Goal: Task Accomplishment & Management: Manage account settings

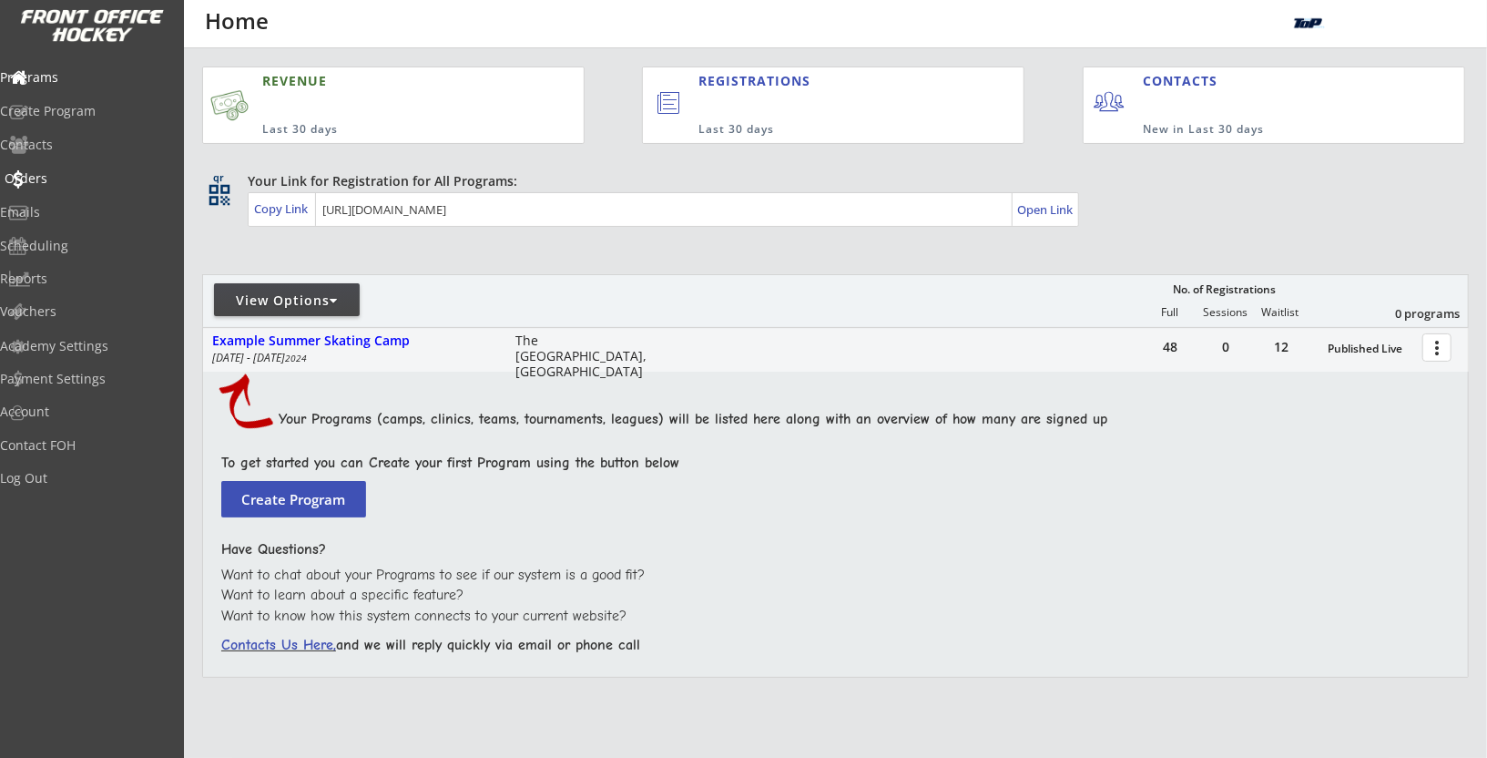
click at [71, 178] on div "Orders" at bounding box center [87, 178] width 164 height 13
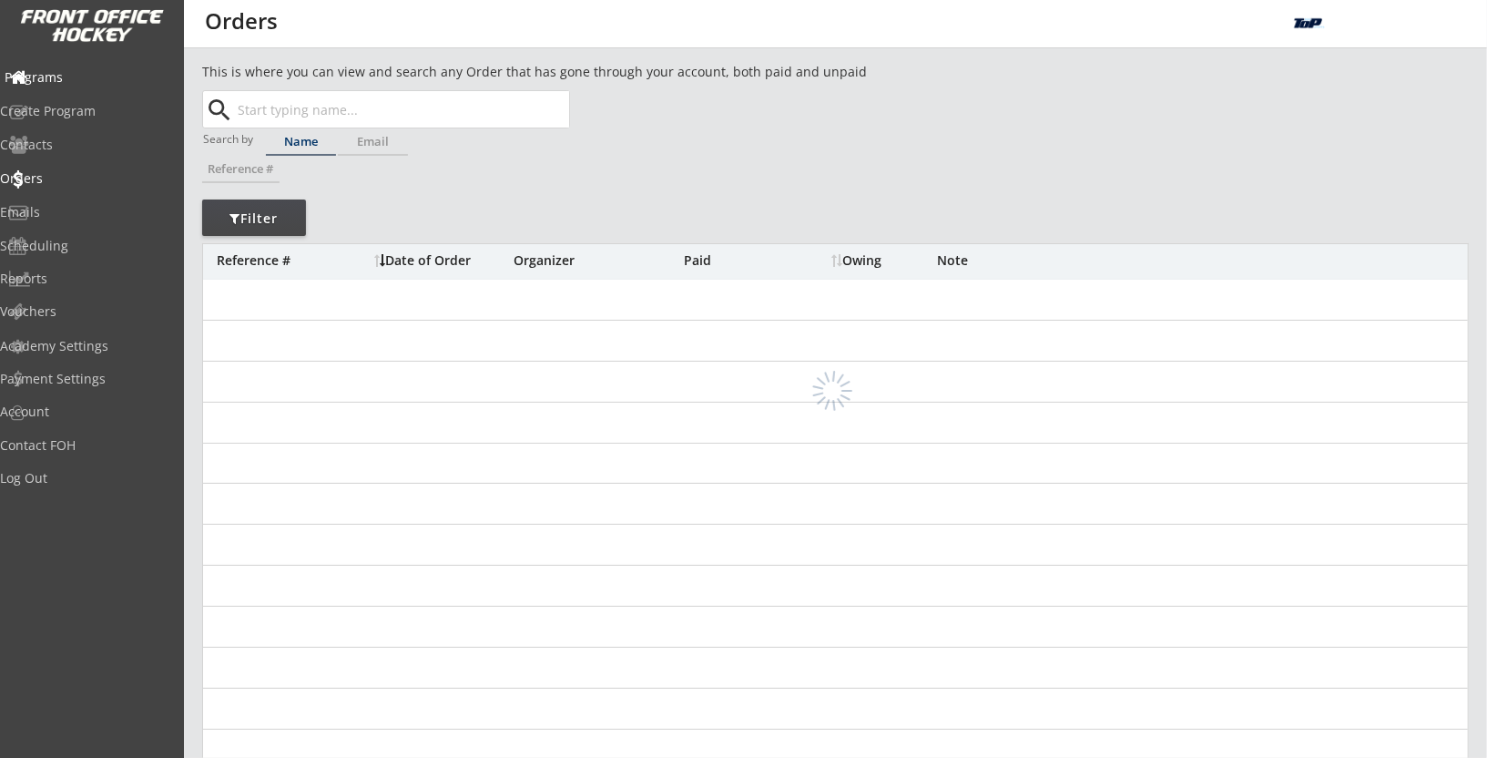
click at [111, 81] on div "Programs" at bounding box center [87, 77] width 164 height 13
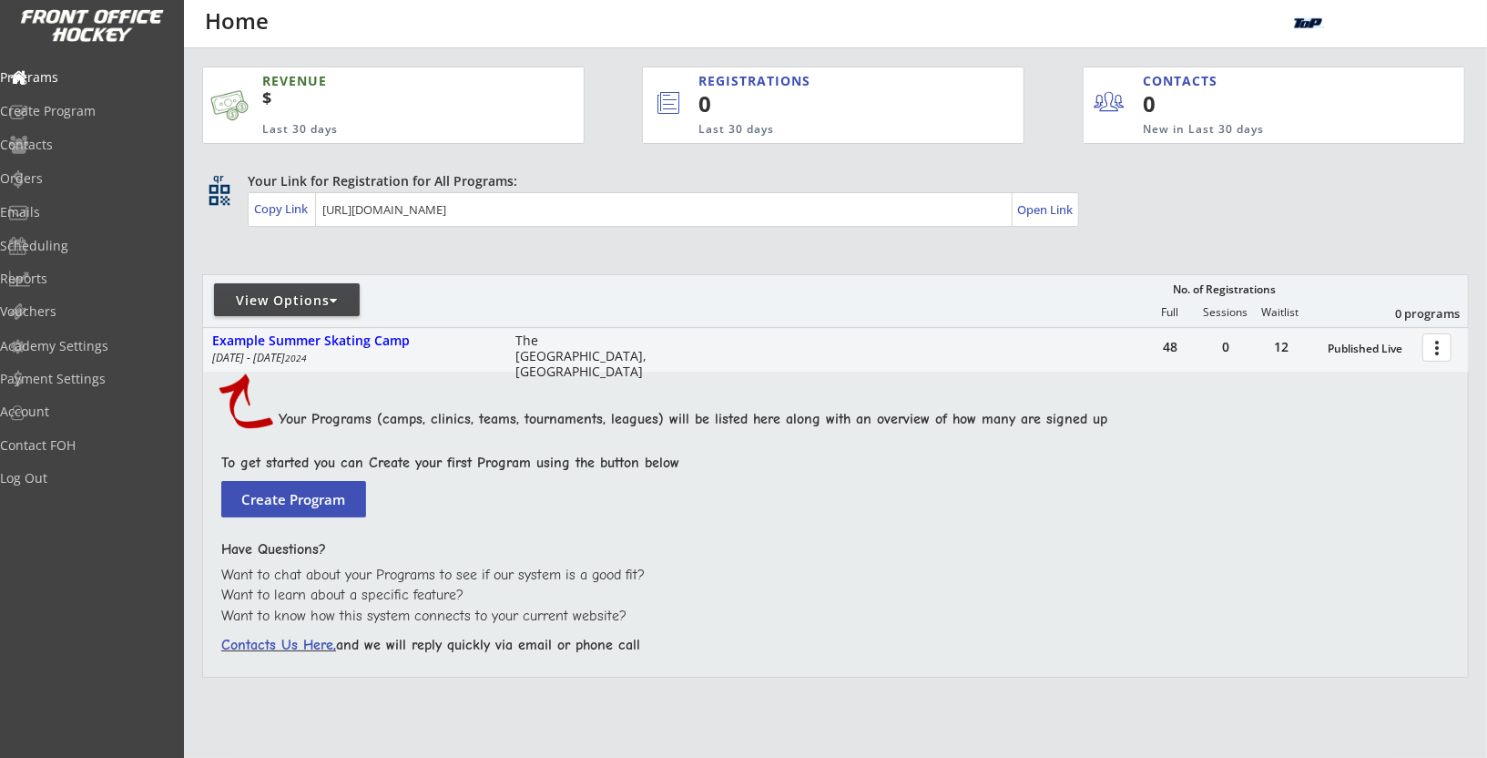
click at [332, 296] on div at bounding box center [334, 300] width 8 height 13
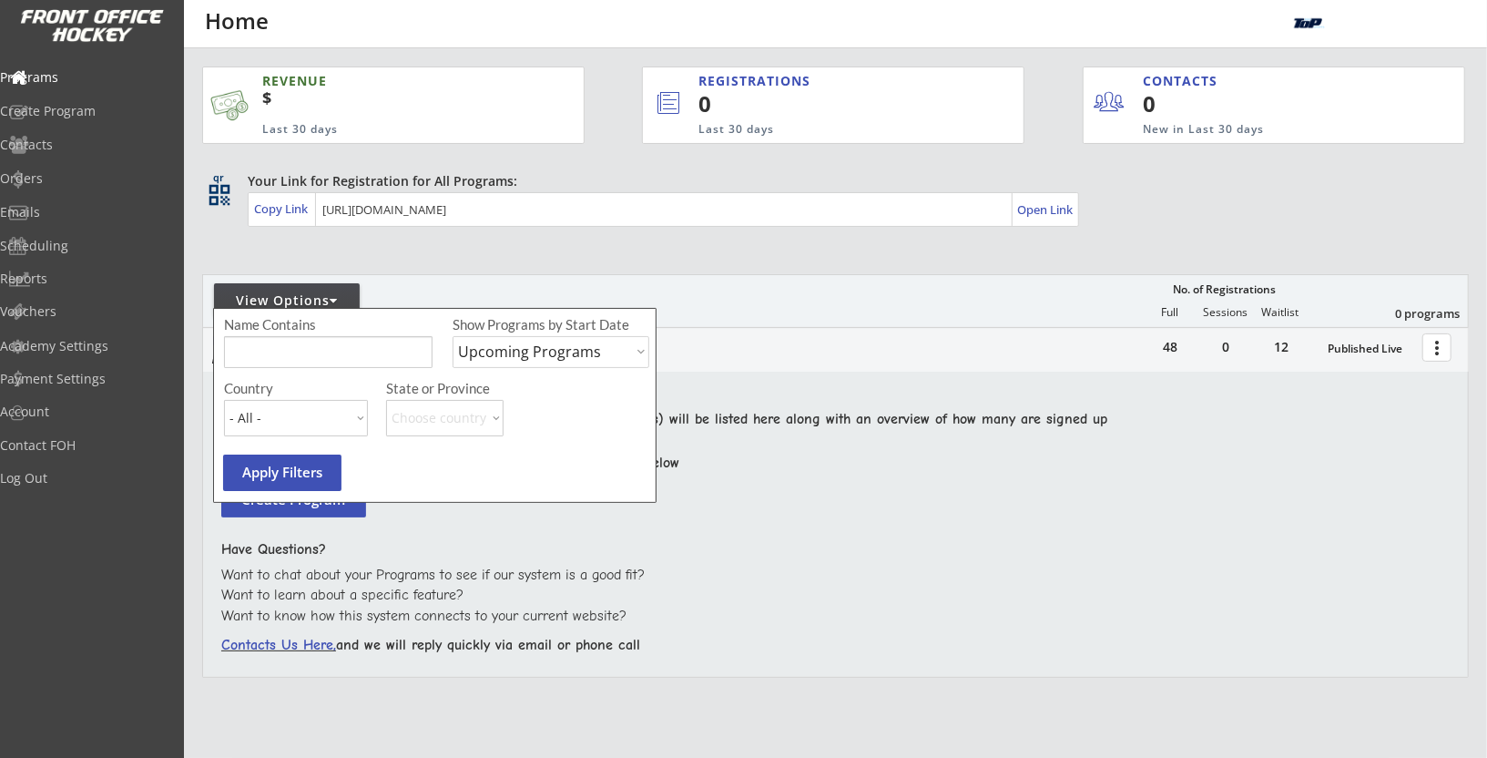
click at [514, 350] on select "Upcoming Programs Past Programs Specific Date Range" at bounding box center [551, 352] width 197 height 32
select select ""Past Programs""
click at [453, 336] on select "Upcoming Programs Past Programs Specific Date Range" at bounding box center [551, 352] width 197 height 32
click at [374, 352] on input "input" at bounding box center [328, 352] width 209 height 32
type input "passover"
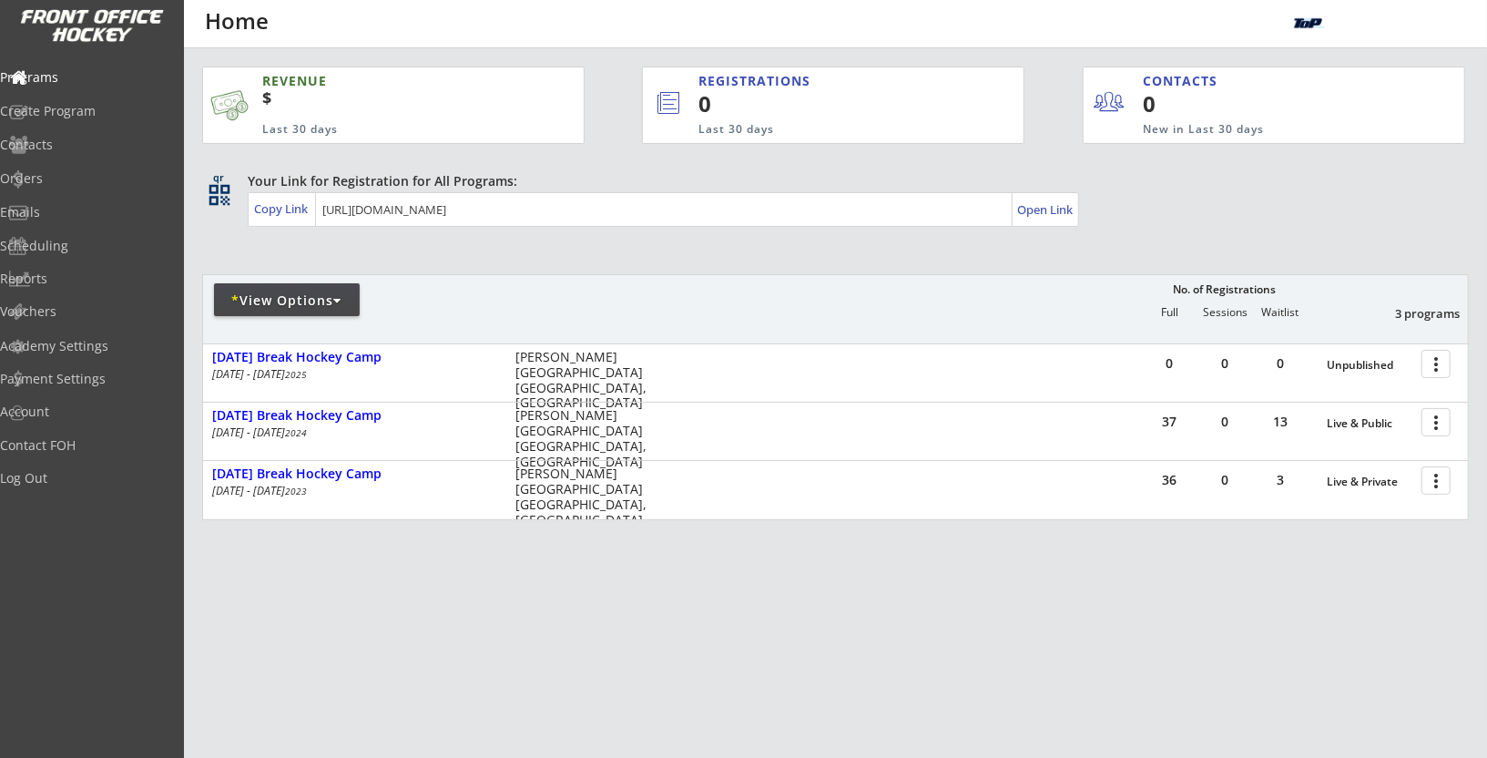
click at [795, 328] on div "* View Options No. of Registrations Full Sessions Waitlist 3 programs" at bounding box center [835, 308] width 1267 height 69
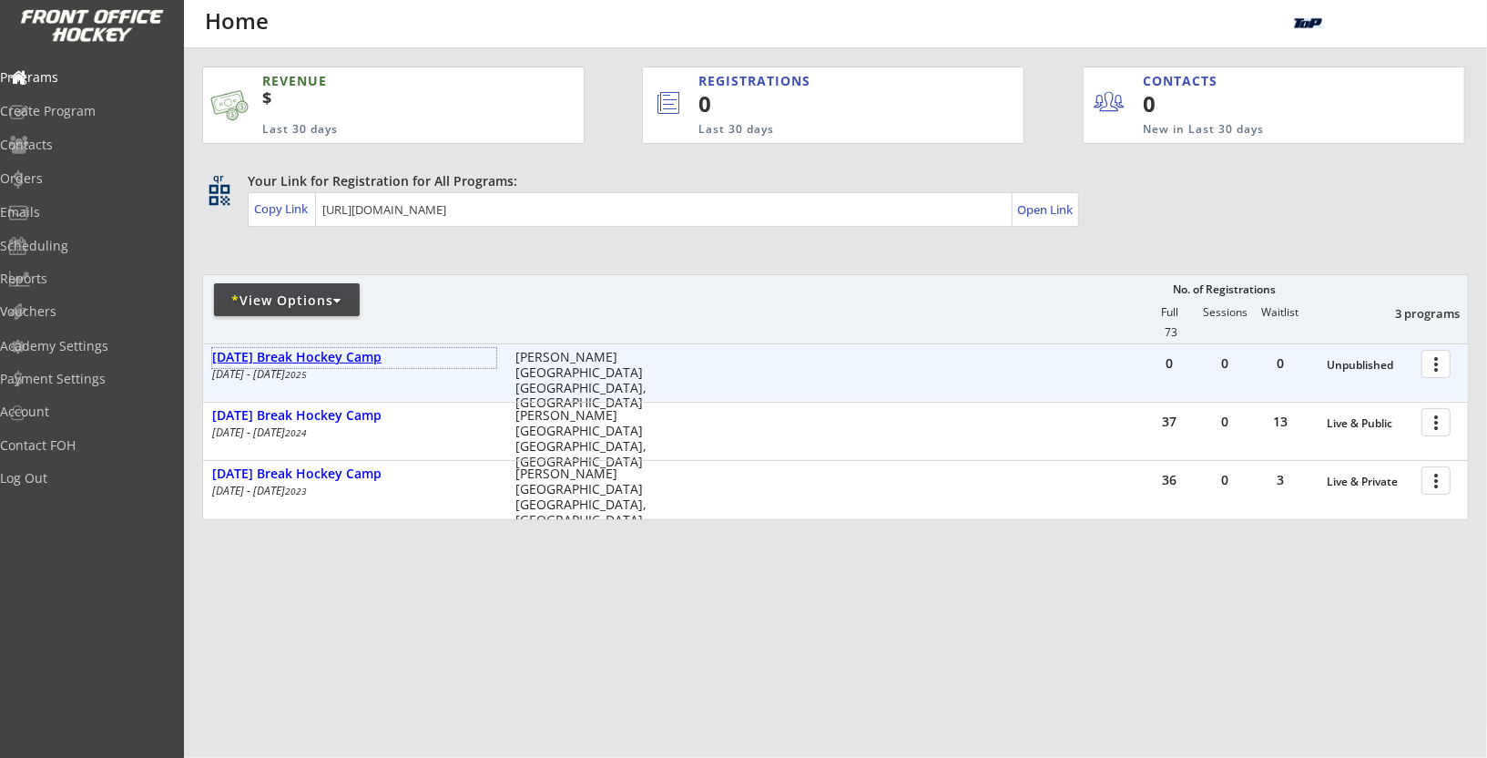
click at [370, 361] on div "[DATE] Break Hockey Camp" at bounding box center [354, 357] width 284 height 15
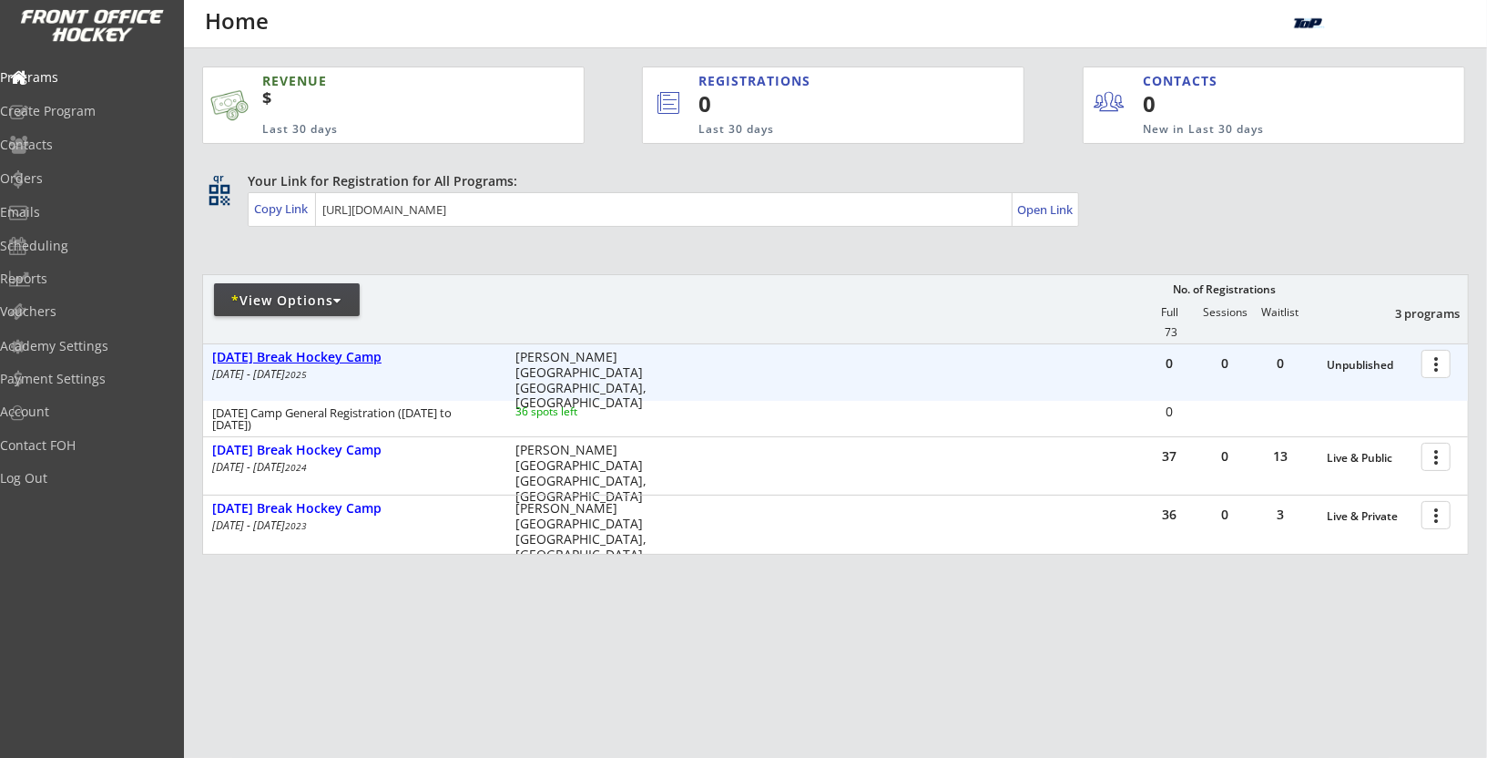
click at [370, 361] on div "[DATE] Break Hockey Camp" at bounding box center [354, 357] width 284 height 15
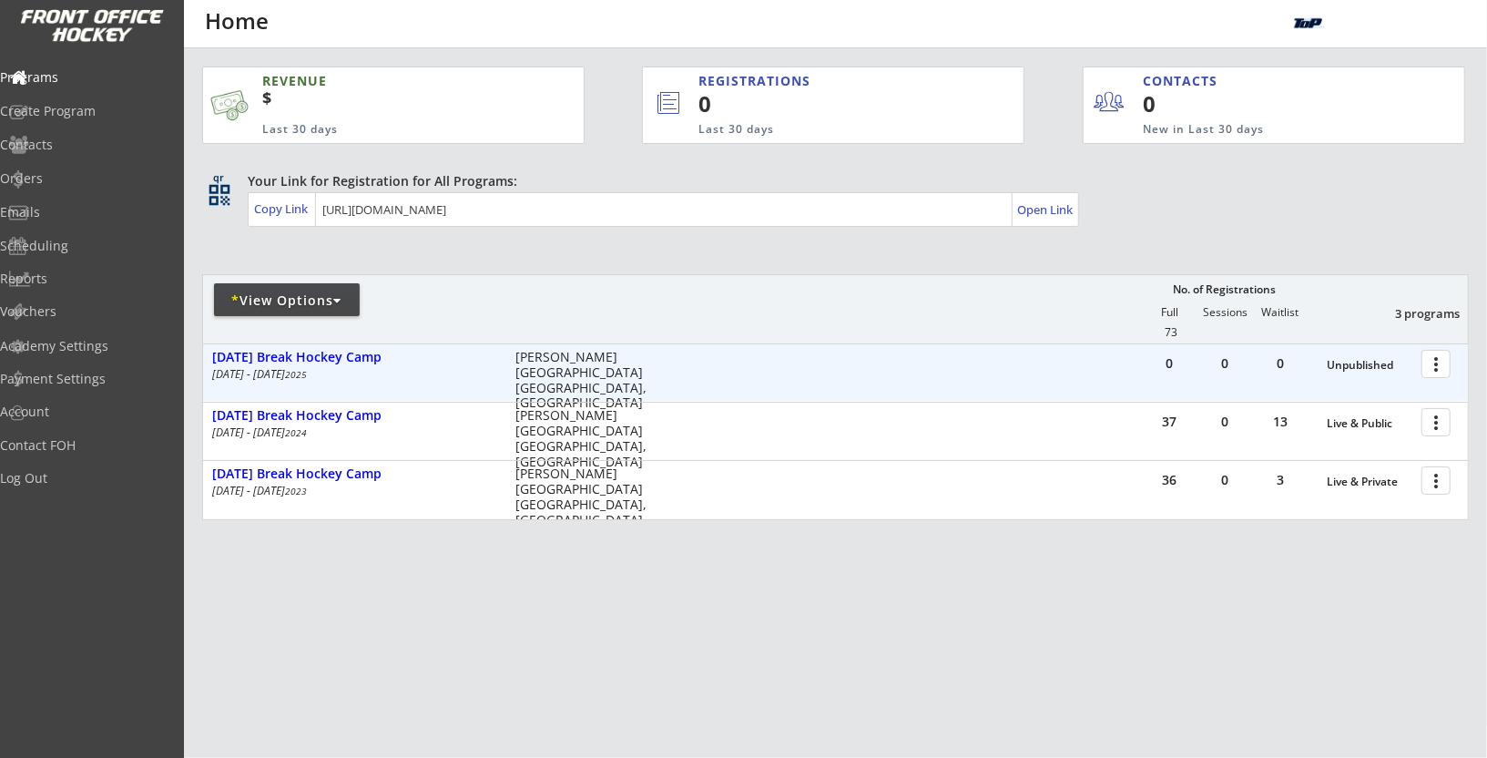
click at [1438, 362] on div at bounding box center [1439, 363] width 32 height 32
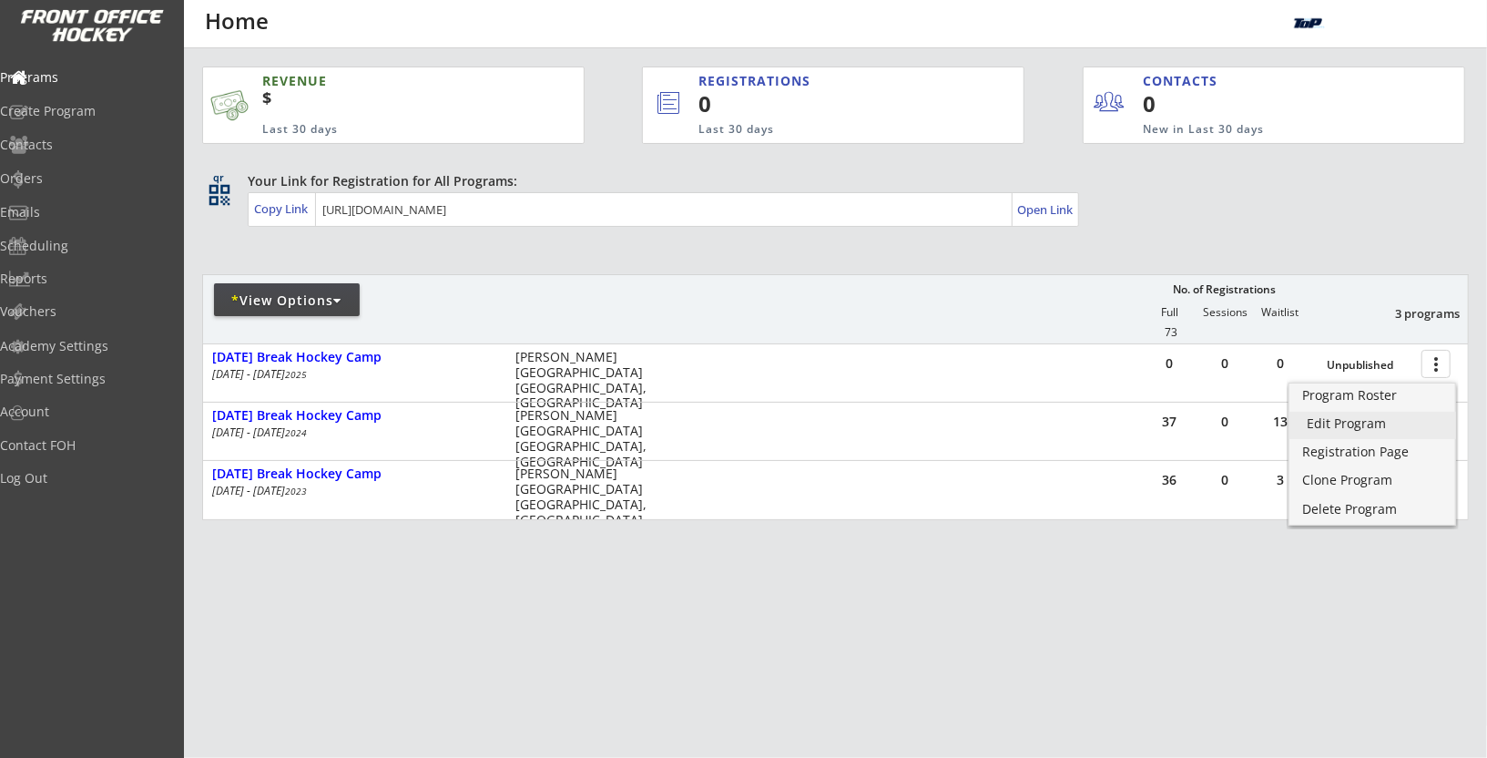
click at [1363, 417] on div "Edit Program" at bounding box center [1373, 423] width 131 height 13
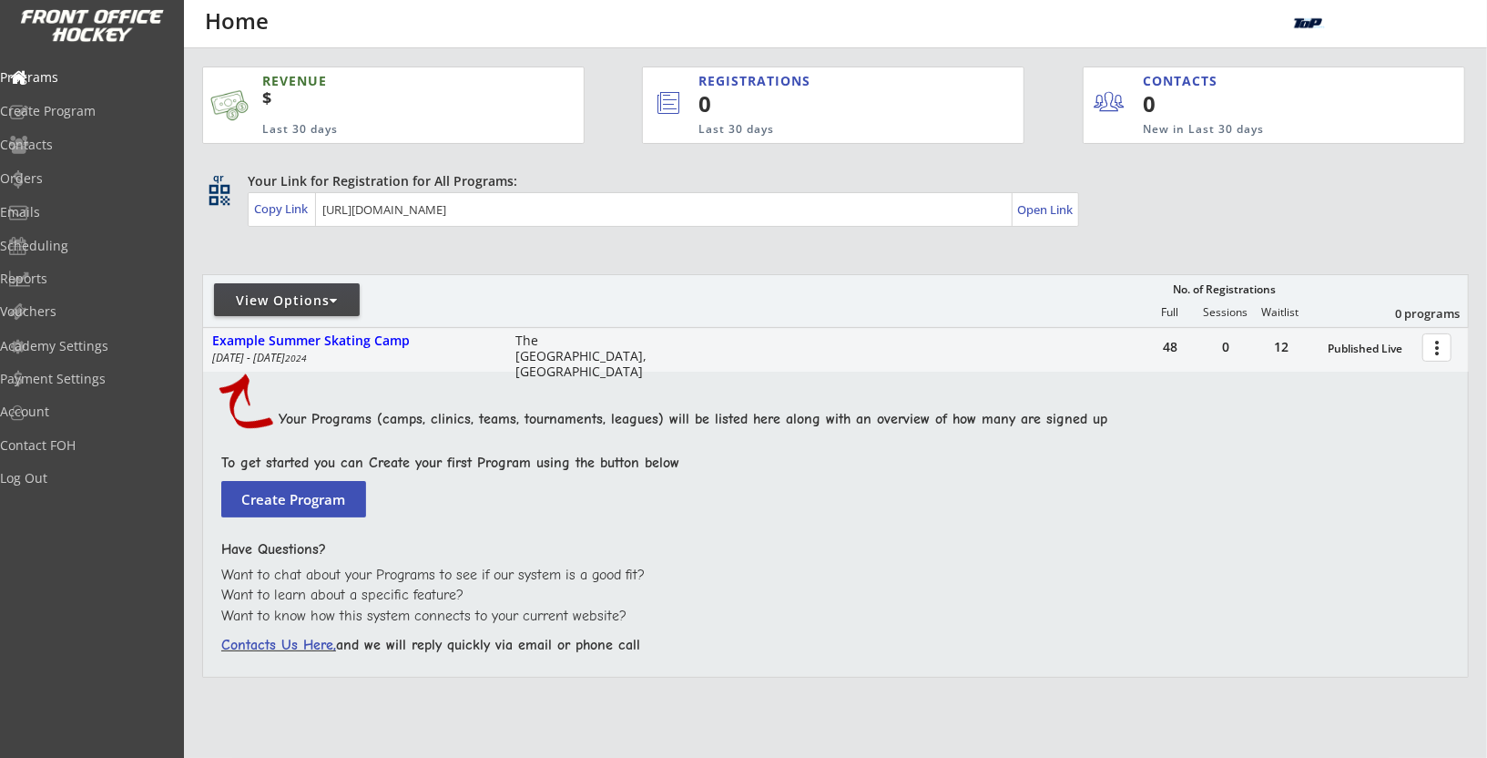
click at [307, 291] on div "View Options" at bounding box center [287, 300] width 146 height 18
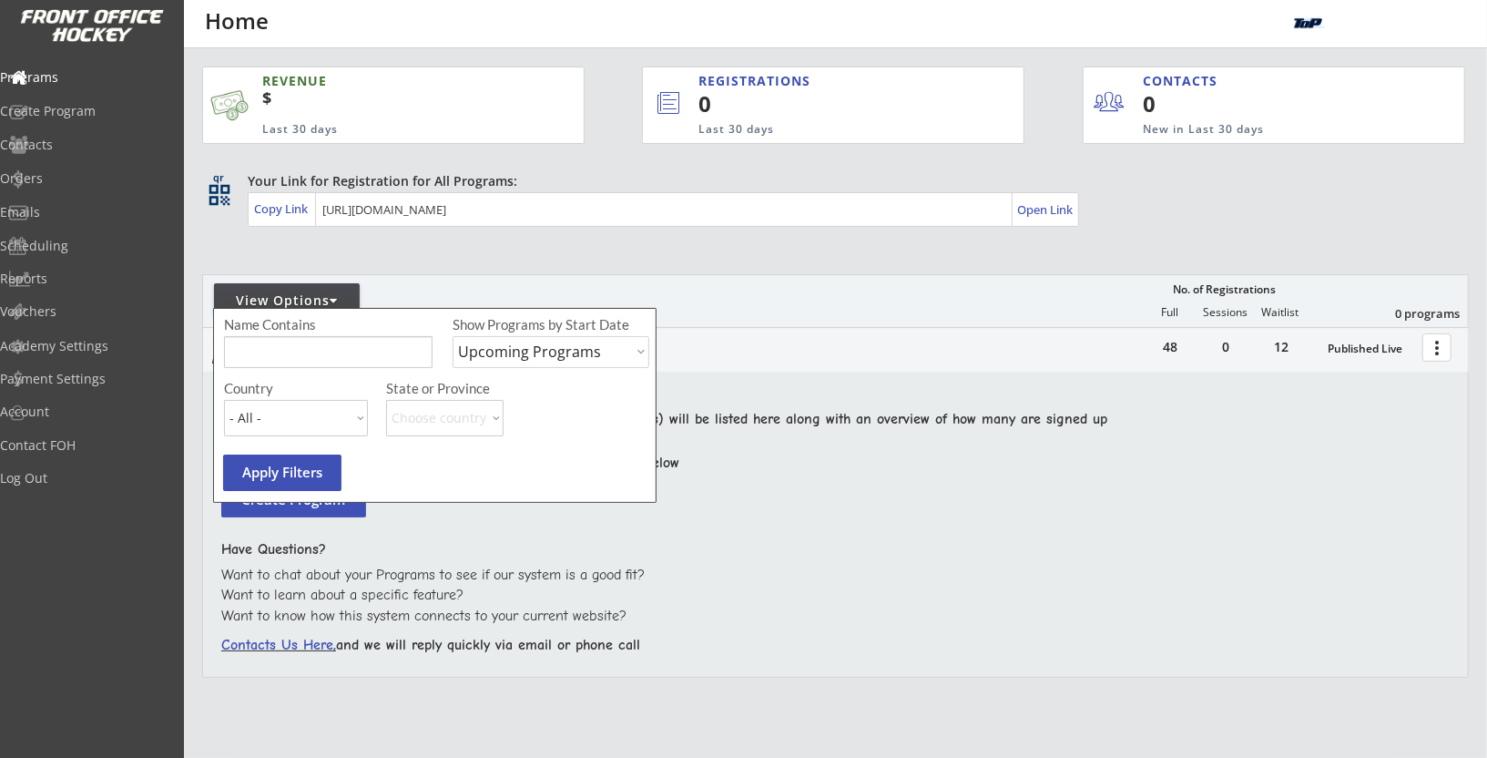
click at [527, 359] on select "Upcoming Programs Past Programs Specific Date Range" at bounding box center [551, 352] width 197 height 32
select select ""Past Programs""
click at [453, 336] on select "Upcoming Programs Past Programs Specific Date Range" at bounding box center [551, 352] width 197 height 32
click at [275, 460] on button "Apply Filters" at bounding box center [282, 472] width 118 height 36
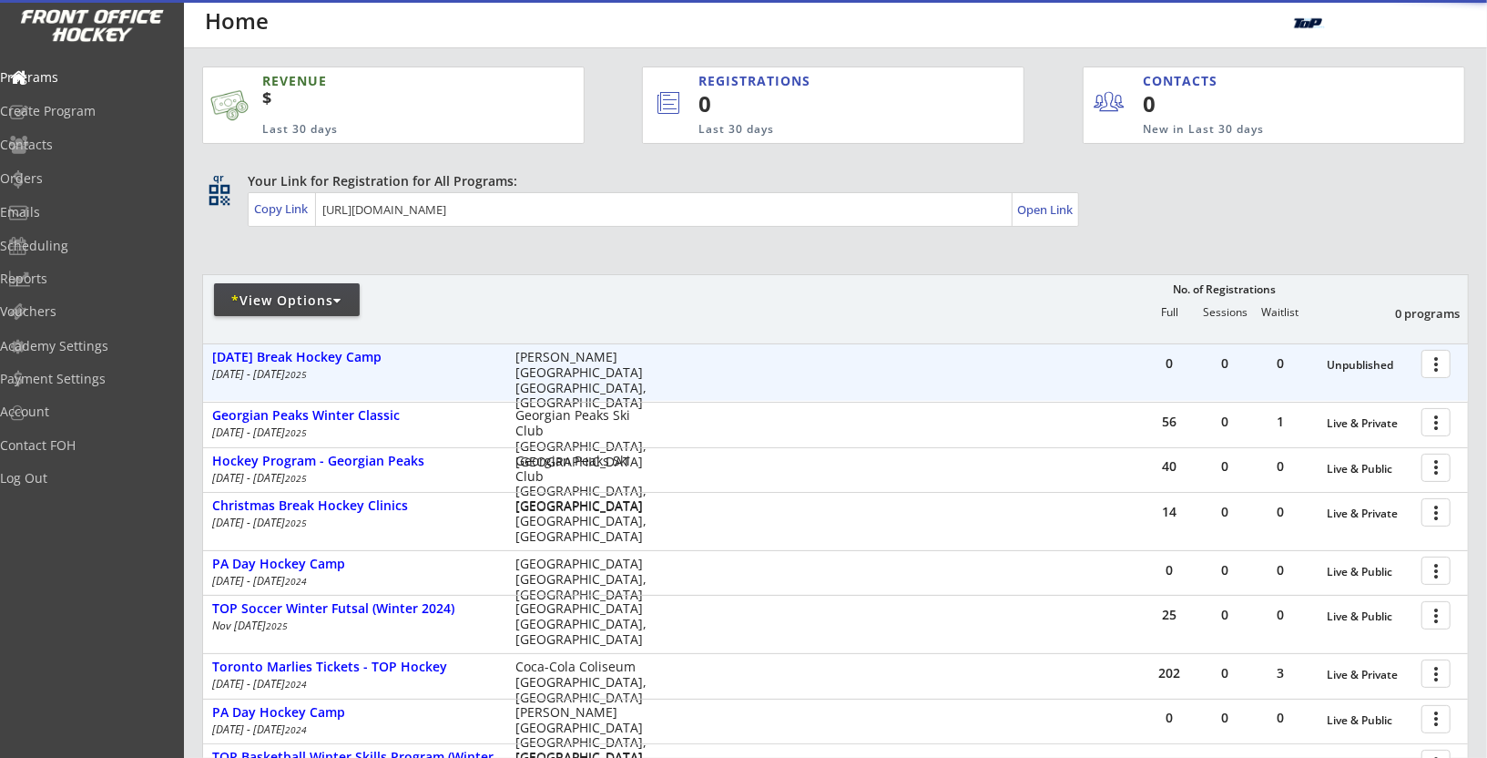
click at [336, 346] on div "0 0 0 Unpublished more_vert Passover Break Hockey Camp Apr 14 - Apr 17 2025 Lar…" at bounding box center [835, 372] width 1265 height 56
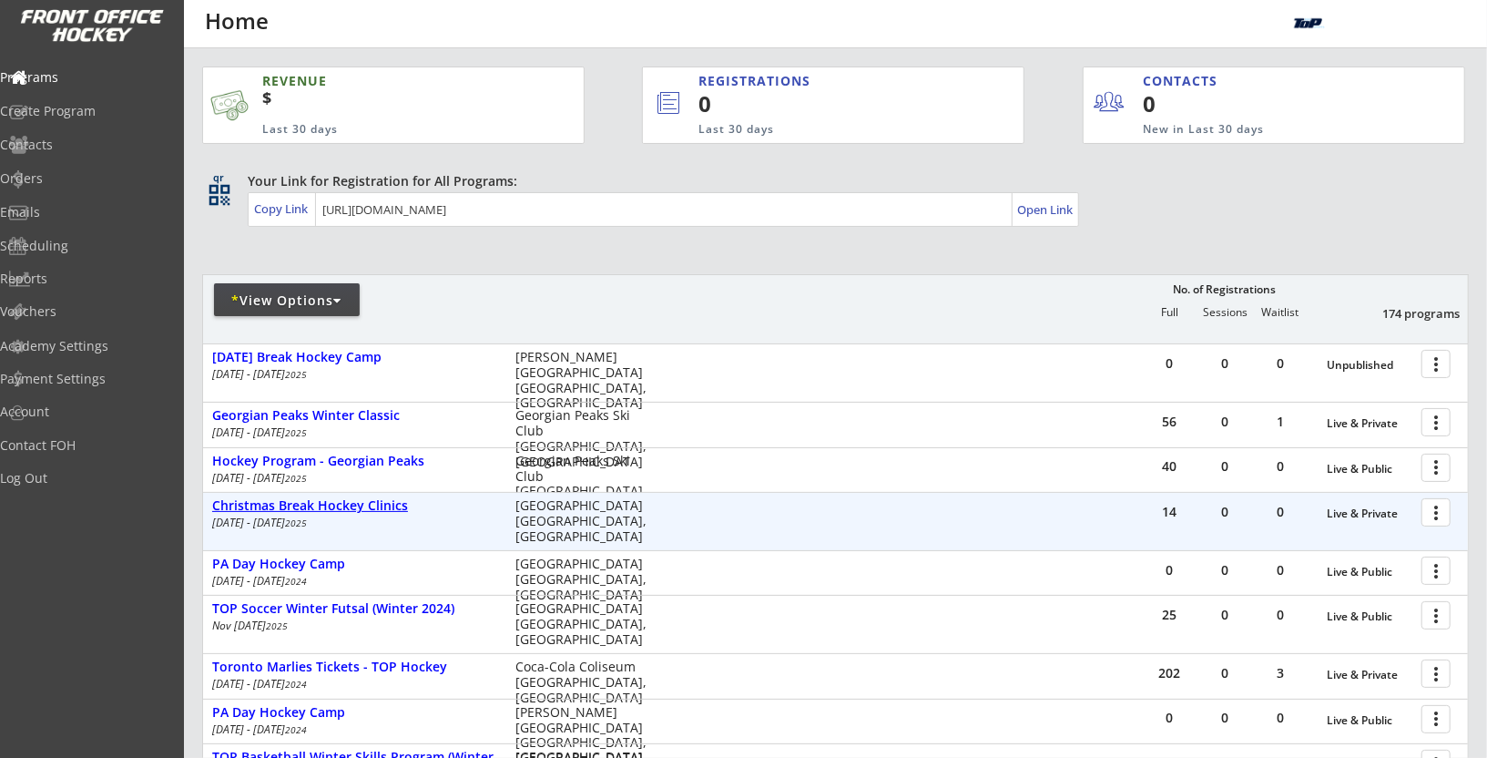
click at [396, 498] on div "Christmas Break Hockey Clinics" at bounding box center [354, 505] width 284 height 15
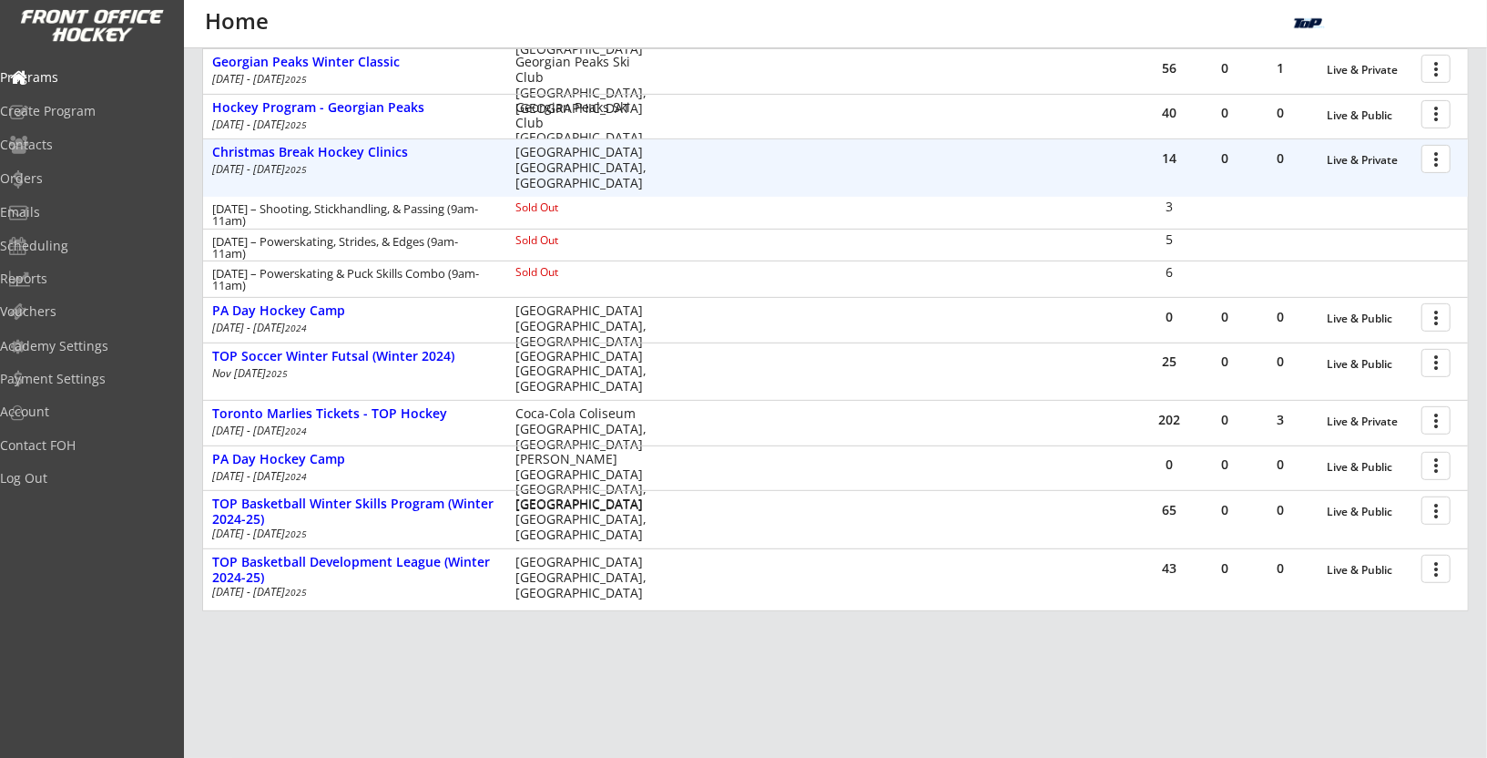
scroll to position [370, 0]
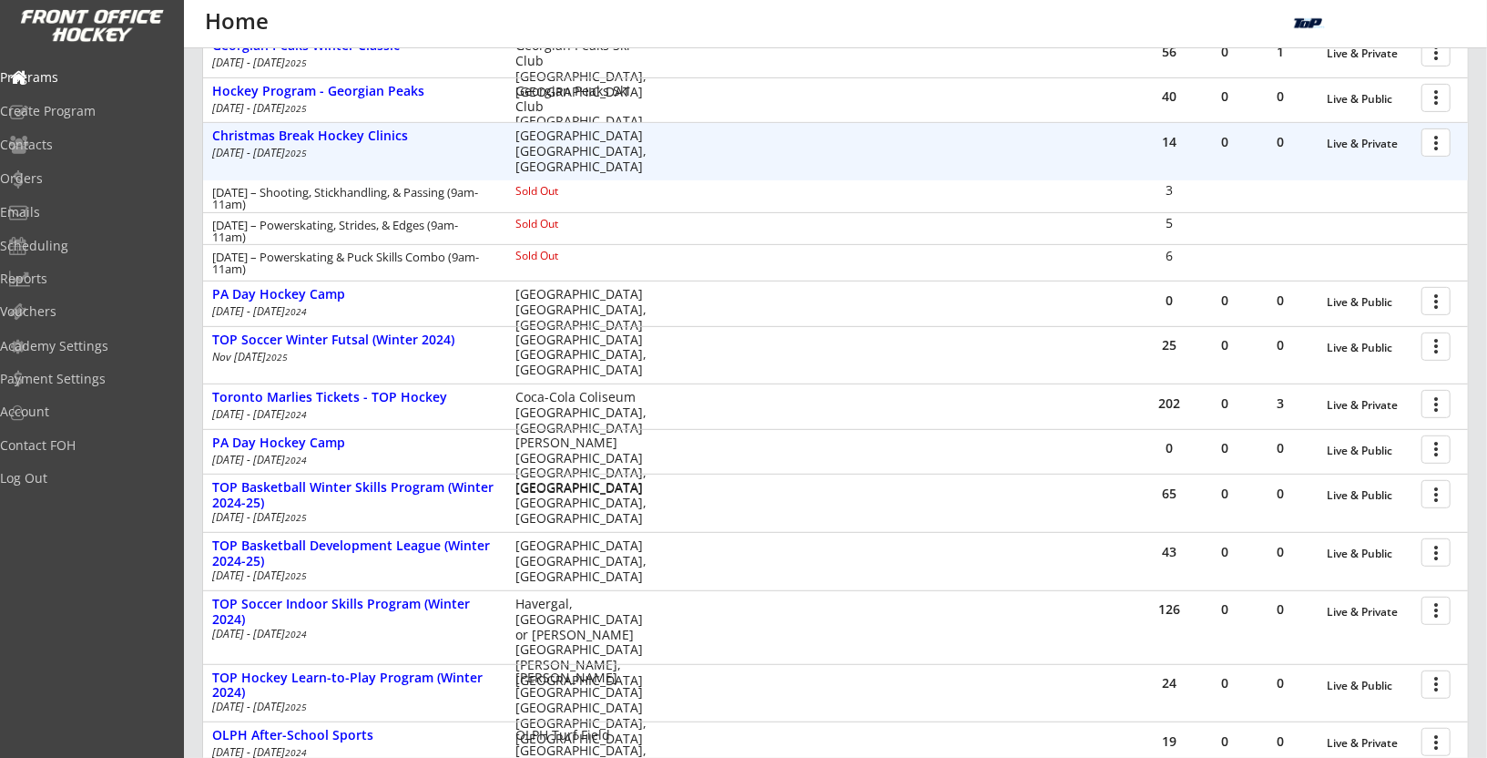
click at [1437, 131] on div at bounding box center [1439, 142] width 32 height 32
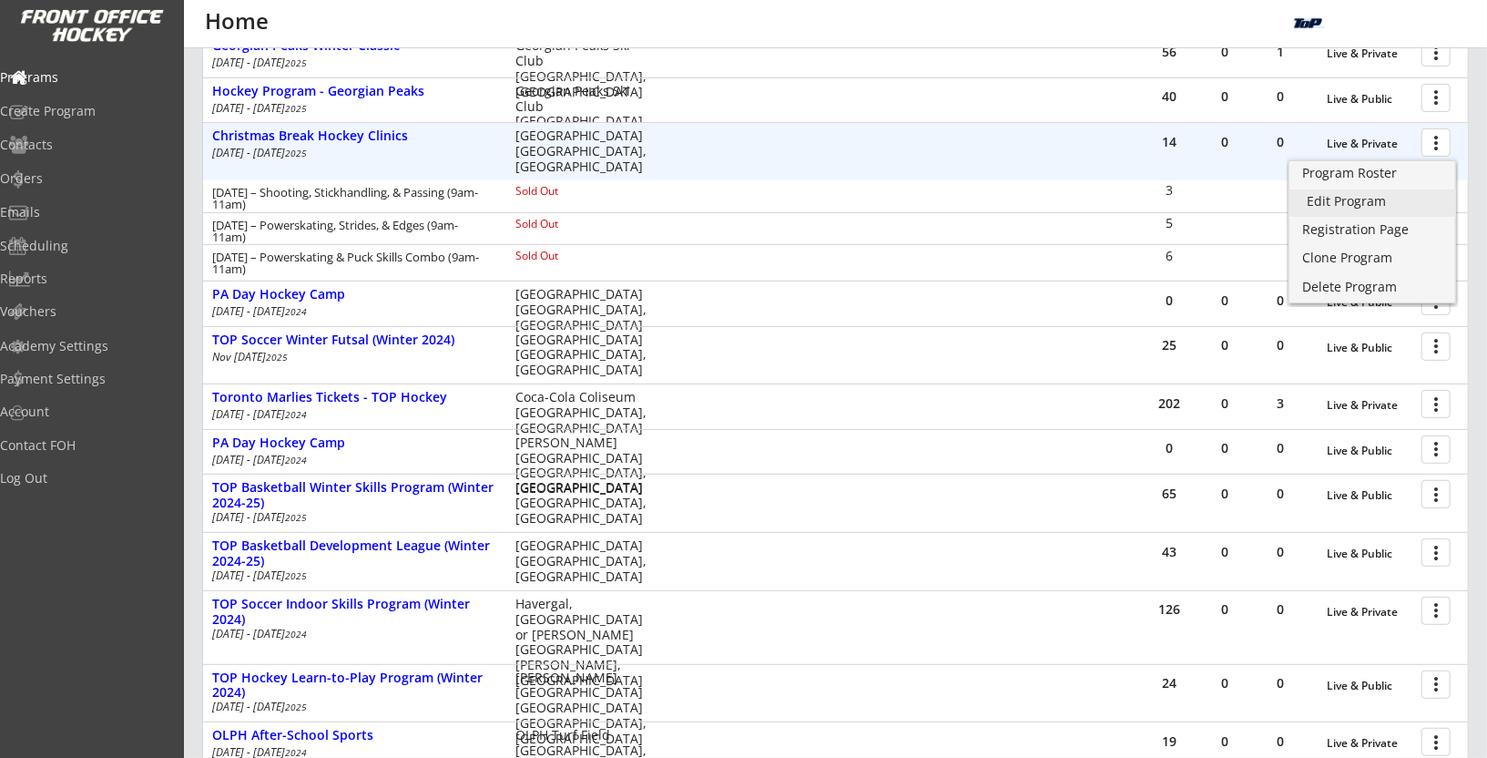
click at [1392, 200] on div "Edit Program" at bounding box center [1373, 201] width 131 height 13
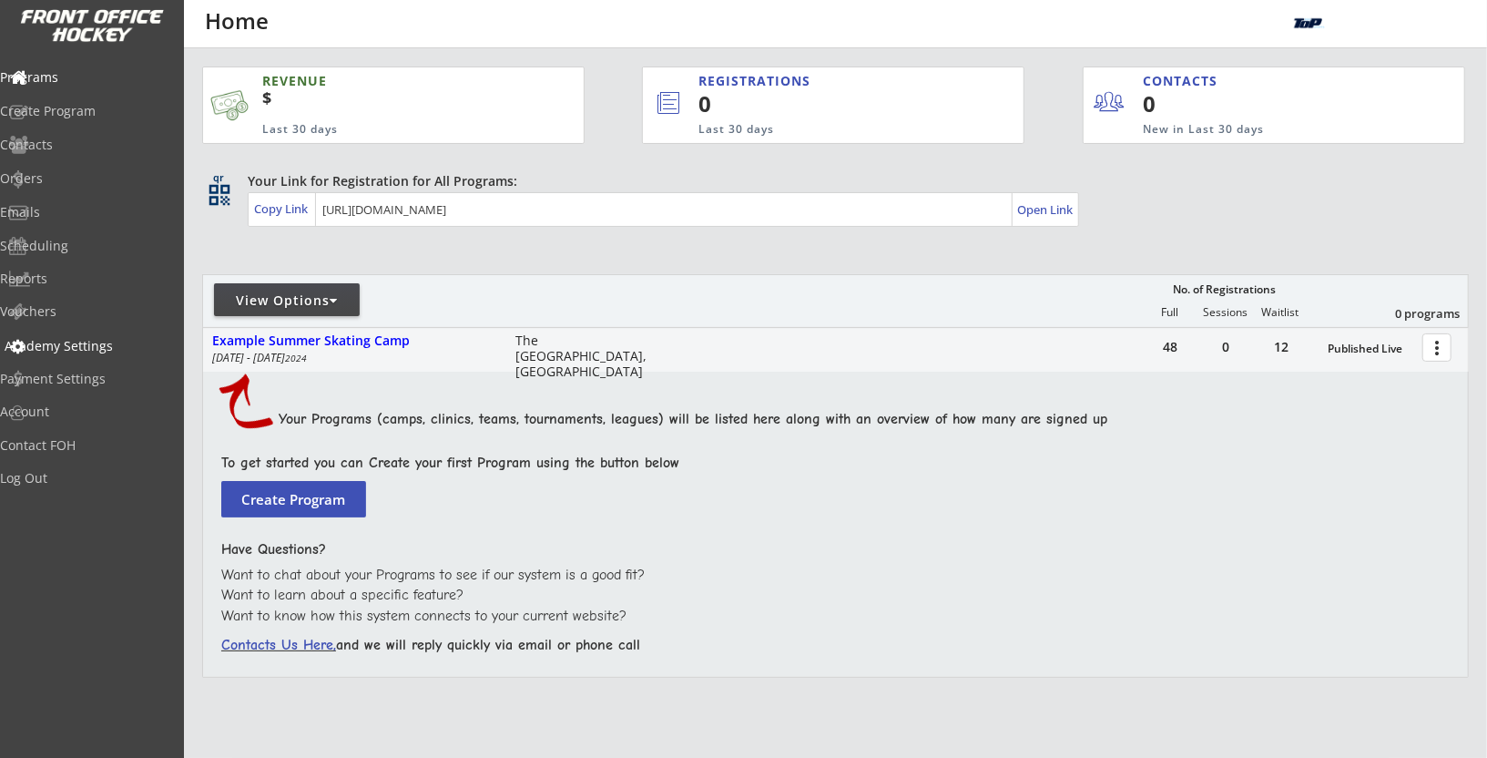
click at [120, 351] on div "Academy Settings" at bounding box center [87, 346] width 164 height 13
select select ""CAD""
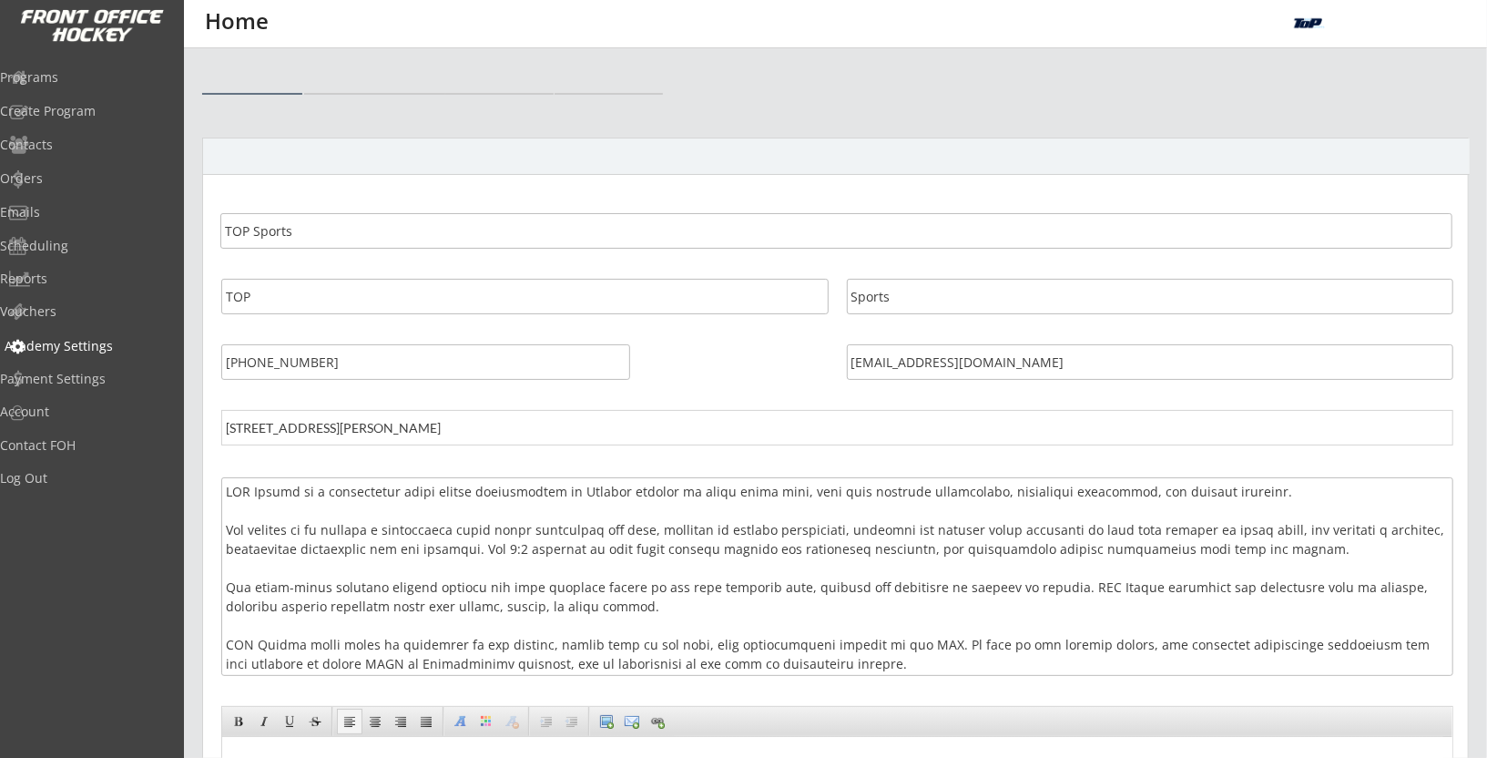
select select ""CAD""
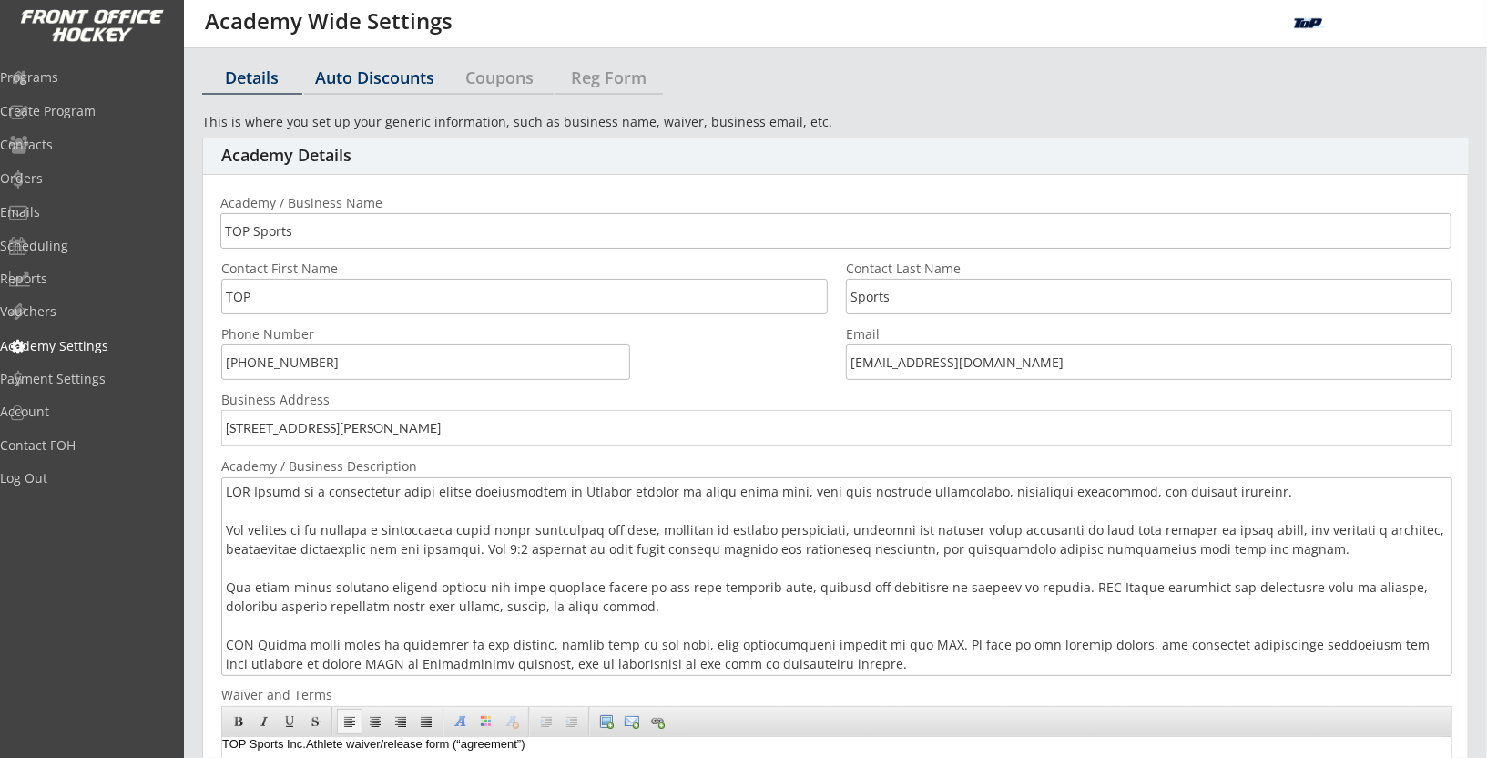
click at [391, 76] on div "Auto Discounts" at bounding box center [374, 77] width 141 height 16
select select "7"
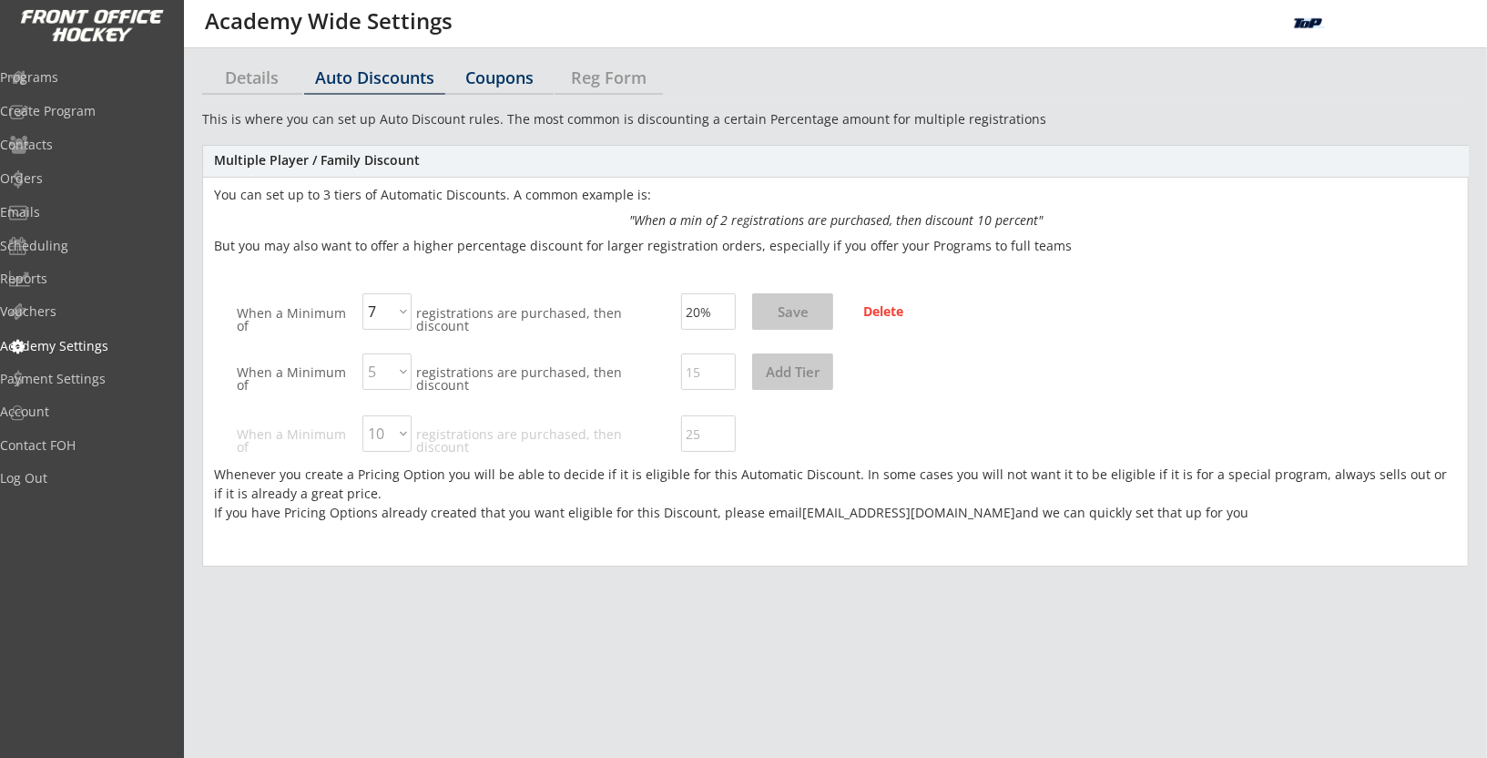
click at [496, 88] on div "Coupons" at bounding box center [499, 79] width 108 height 32
select select ""Showing all by date made""
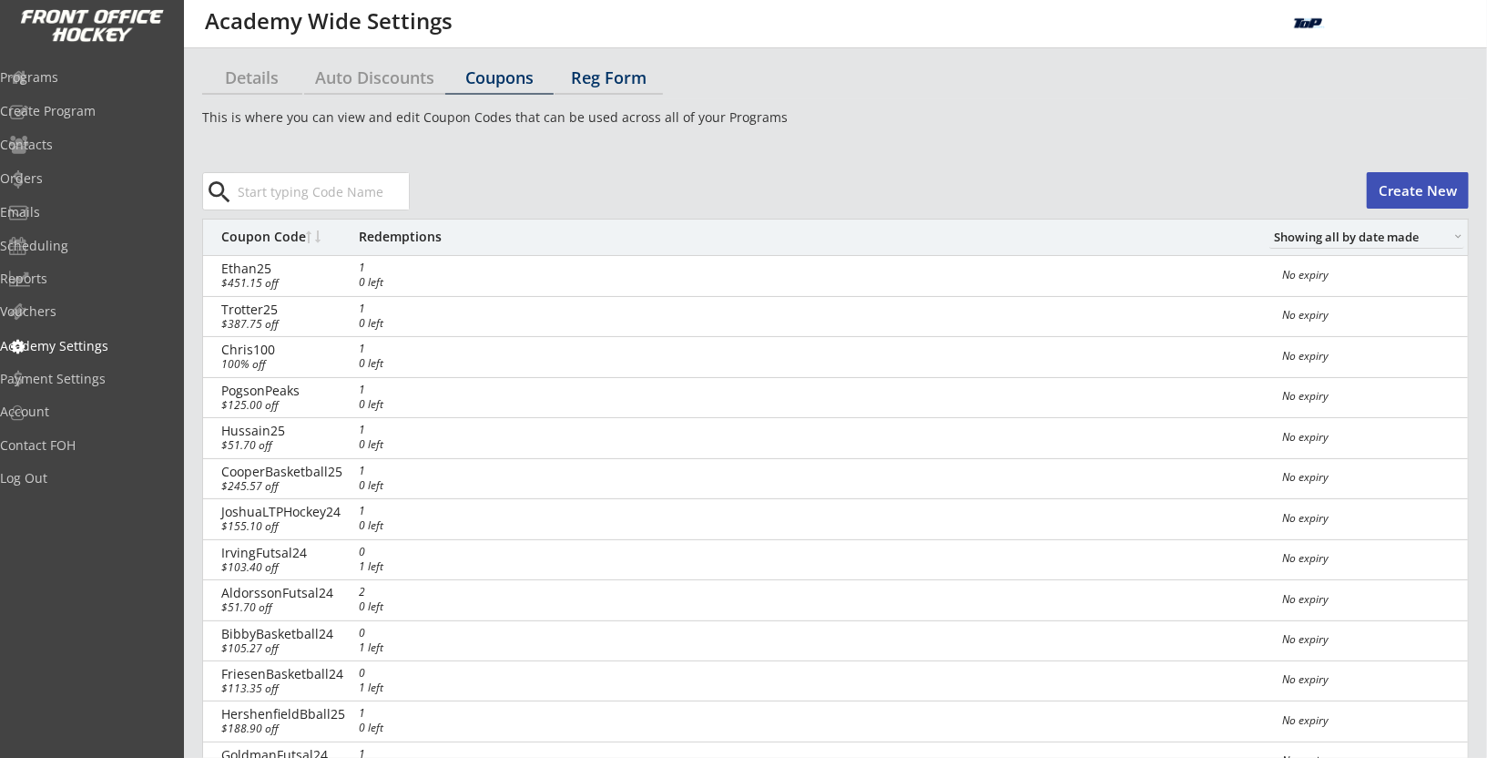
click at [649, 89] on div "Reg Form" at bounding box center [609, 79] width 108 height 32
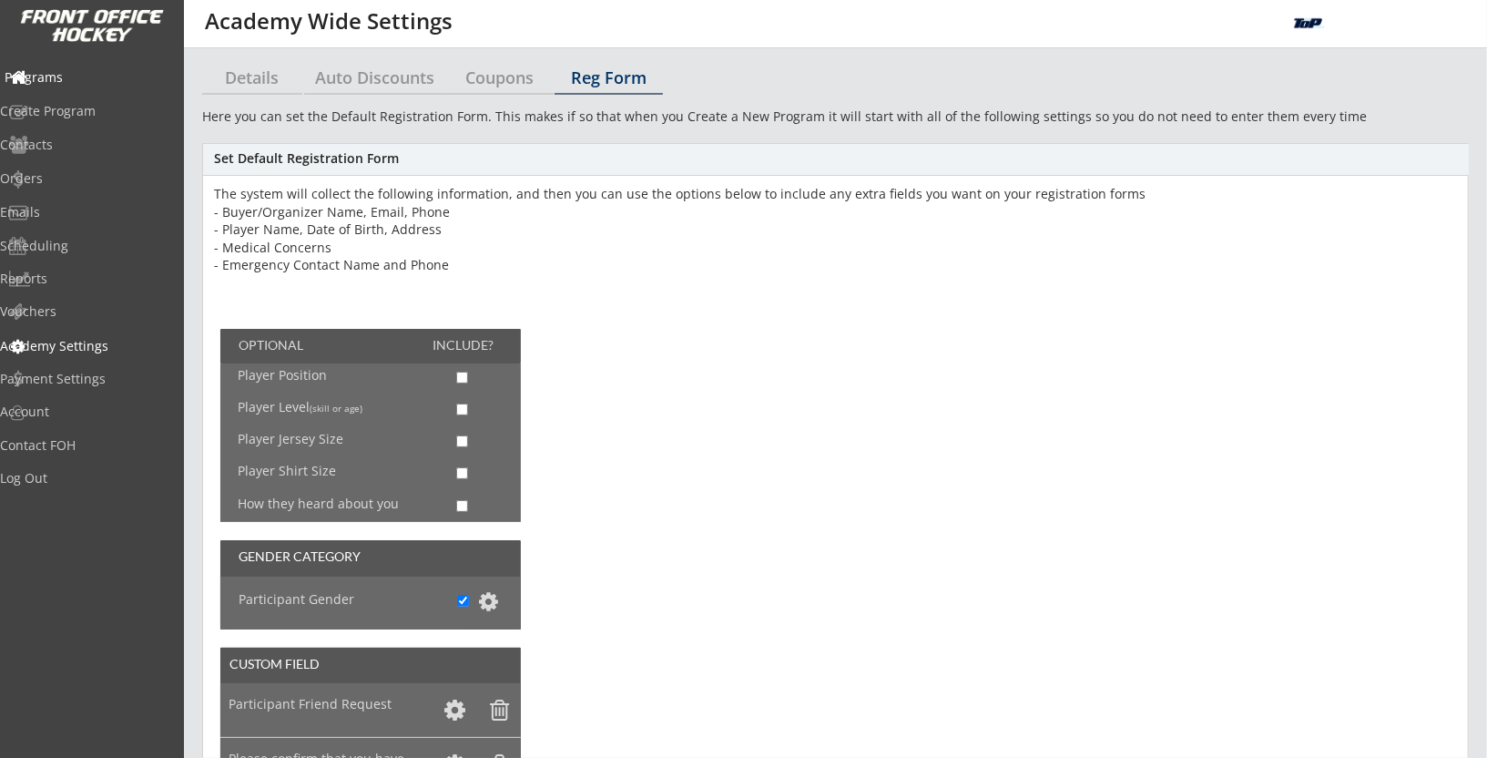
click at [66, 88] on div "Programs" at bounding box center [86, 79] width 173 height 32
